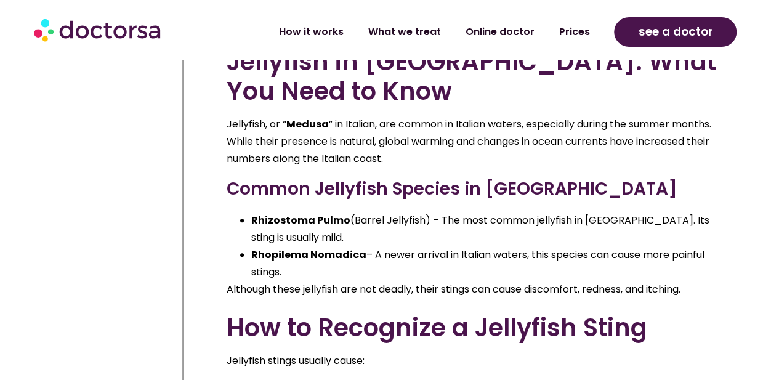
scroll to position [553, 0]
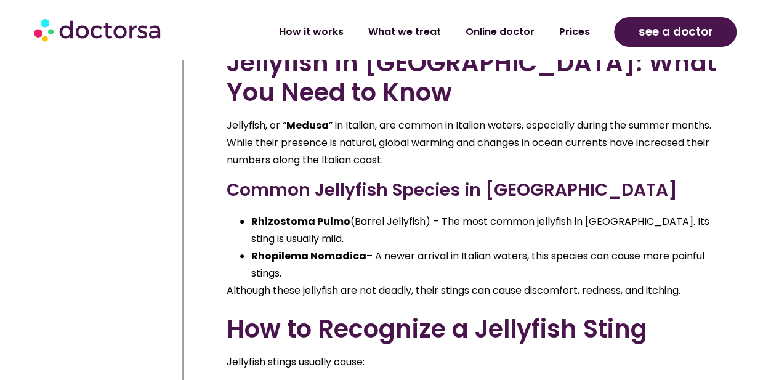
click at [292, 220] on strong "Rhizostoma Pulmo" at bounding box center [300, 221] width 99 height 14
click at [326, 219] on strong "Rhizostoma Pulmo" at bounding box center [300, 221] width 99 height 14
drag, startPoint x: 347, startPoint y: 224, endPoint x: 249, endPoint y: 221, distance: 98.5
click at [249, 221] on ul "Rhizostoma Pulmo (Barrel Jellyfish) – The most common jellyfish in [GEOGRAPHIC_…" at bounding box center [473, 247] width 493 height 69
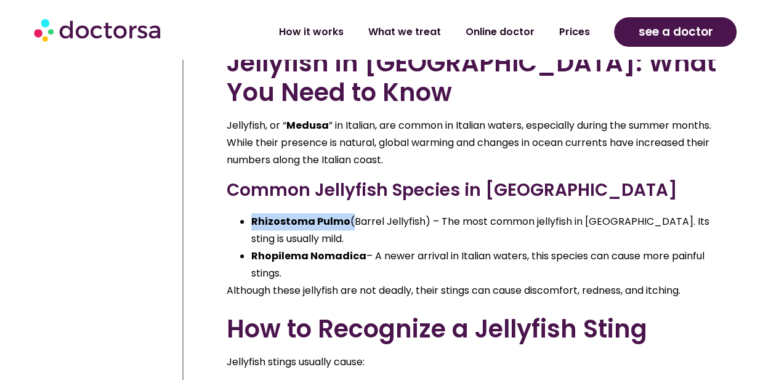
copy li "Rhizostoma Pulmo"
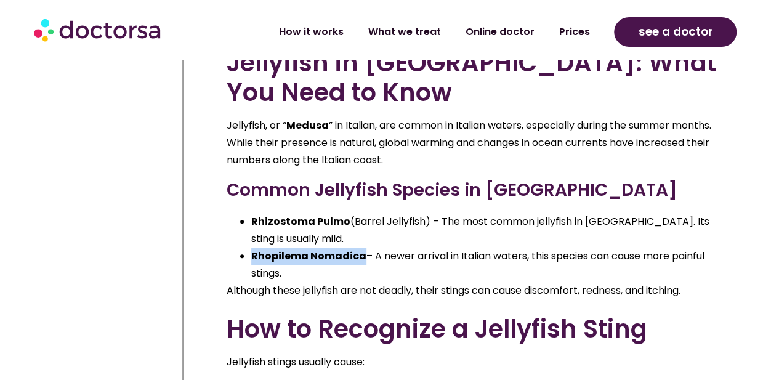
drag, startPoint x: 361, startPoint y: 259, endPoint x: 243, endPoint y: 258, distance: 117.6
click at [251, 258] on li "Rhopilema Nomadica – A newer arrival in Italian waters, this species can cause …" at bounding box center [485, 264] width 468 height 34
copy strong "Rhopilema Nomadica"
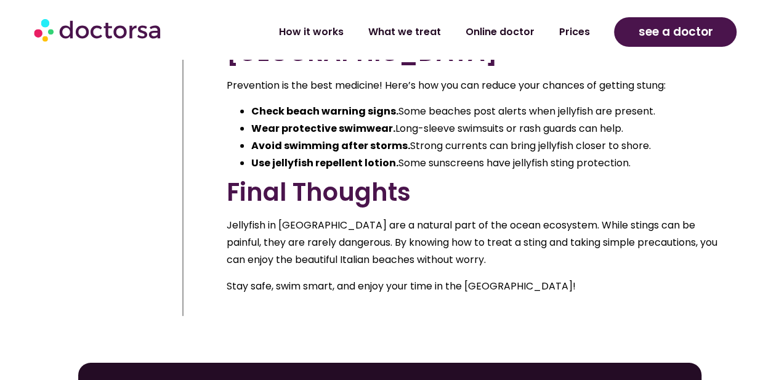
scroll to position [2260, 0]
